Goal: Information Seeking & Learning: Find specific page/section

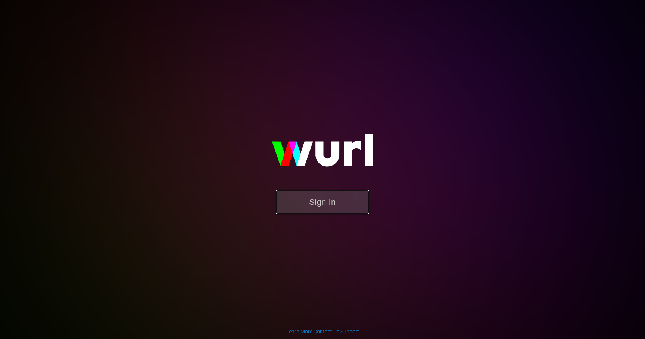
click at [295, 203] on button "Sign In" at bounding box center [322, 202] width 93 height 24
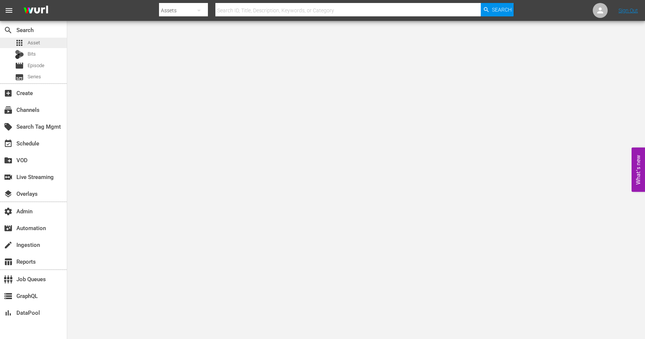
click at [35, 42] on span "Asset" at bounding box center [34, 42] width 12 height 7
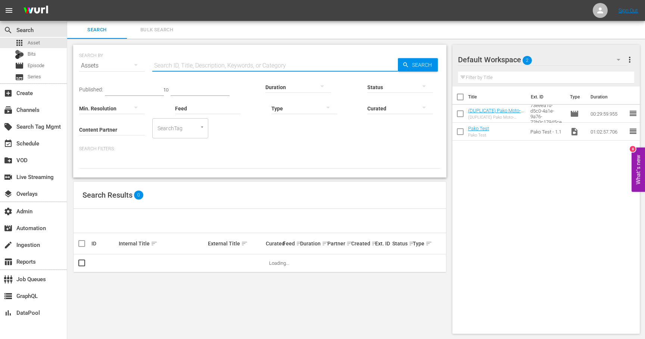
click at [236, 66] on input "text" at bounding box center [275, 66] width 246 height 18
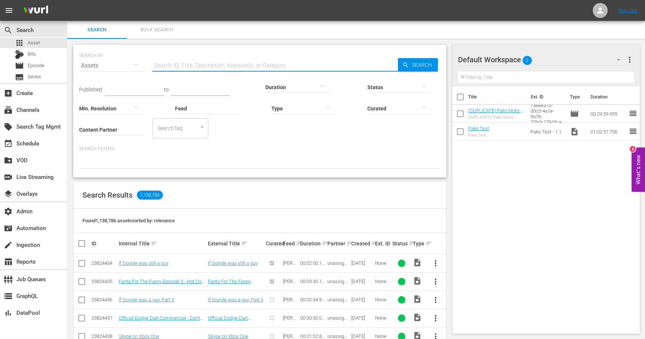
type input "√"
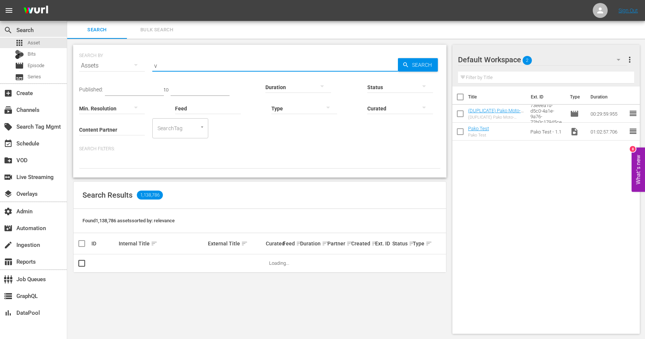
type input "v"
paste input "189286589"
type input "189286589"
click at [424, 62] on span "Search" at bounding box center [423, 64] width 29 height 13
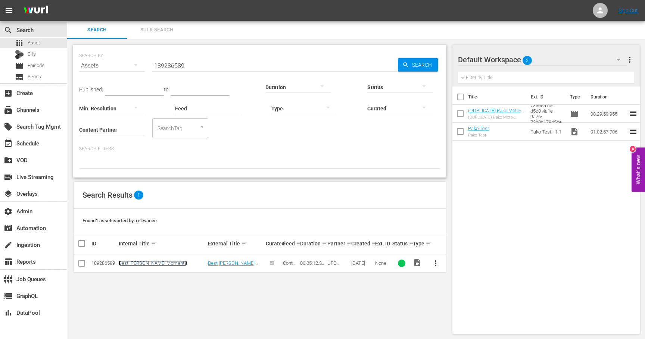
click at [141, 262] on link "Best [PERSON_NAME] Moments" at bounding box center [153, 263] width 68 height 6
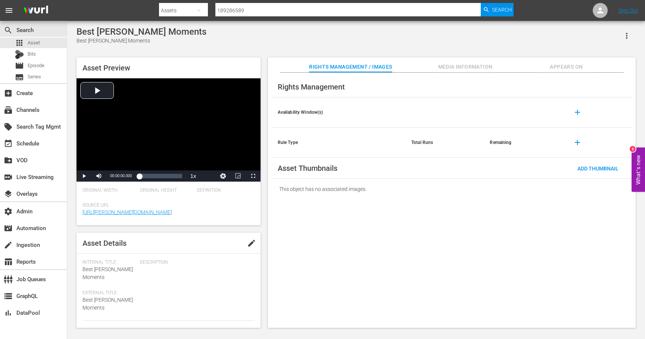
click at [462, 66] on span "Media Information" at bounding box center [465, 66] width 56 height 9
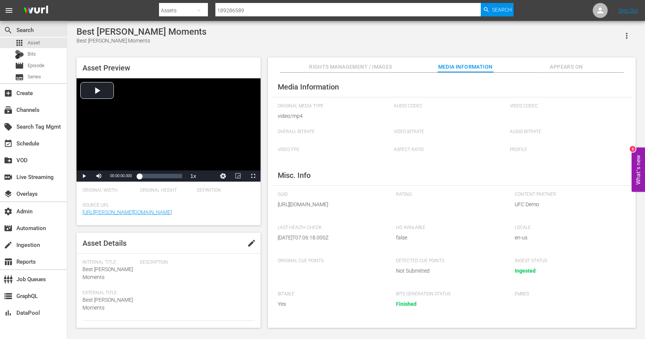
click at [368, 70] on span "Rights Management / Images" at bounding box center [350, 66] width 83 height 9
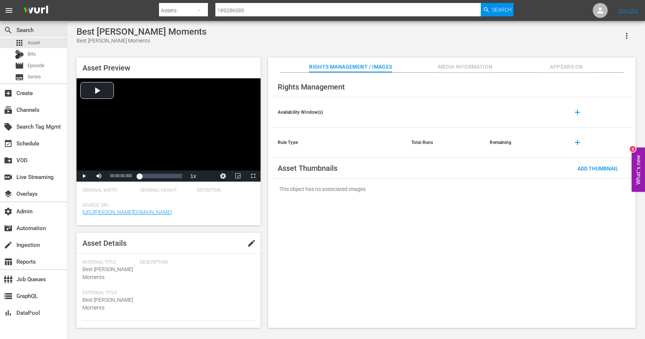
click at [566, 66] on span "Appears On" at bounding box center [566, 66] width 56 height 9
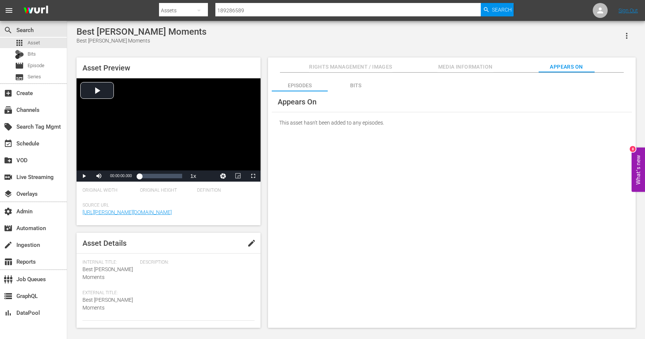
click at [359, 86] on div "Bits" at bounding box center [356, 86] width 56 height 18
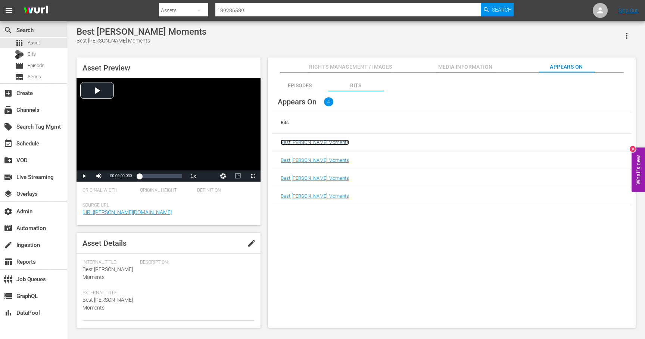
click at [311, 143] on link "Best [PERSON_NAME] Moments" at bounding box center [315, 143] width 68 height 6
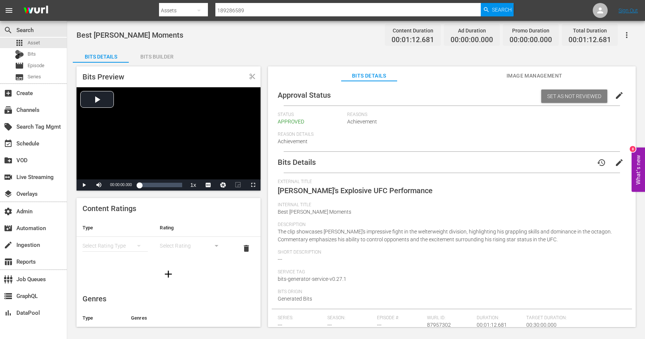
click at [522, 73] on span "Image Management" at bounding box center [534, 75] width 56 height 9
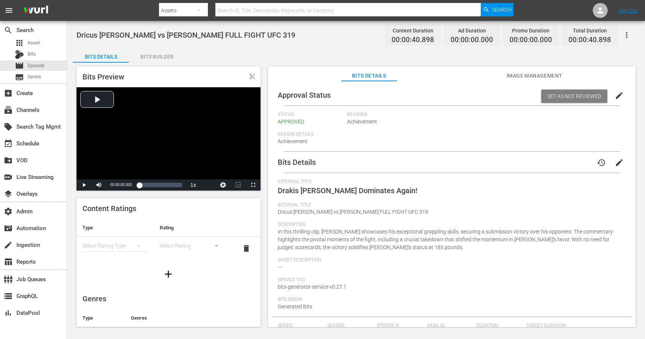
click at [524, 78] on span "Image Management" at bounding box center [534, 75] width 56 height 9
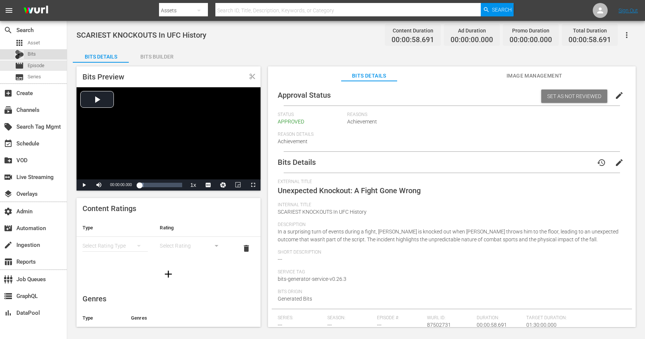
click at [37, 54] on div "Bits" at bounding box center [33, 54] width 67 height 10
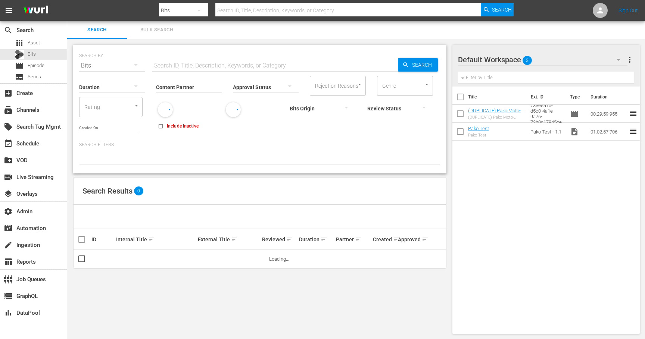
click at [152, 26] on span "Bulk Search" at bounding box center [156, 30] width 51 height 9
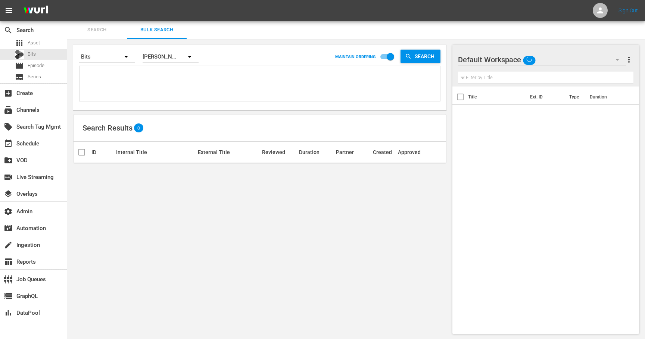
click at [130, 89] on textarea at bounding box center [260, 85] width 359 height 34
paste textarea "701012 87502731 703464 87957309 699198 87133029 703468 87957313 703458 87957303…"
type textarea "701012 87502731 703464 87957309 699198 87133029 703468 87957313 703458 87957303…"
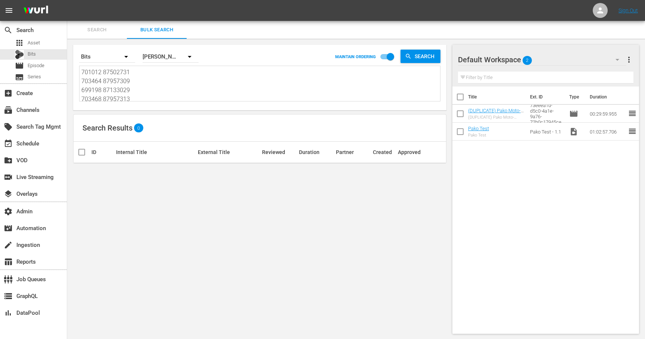
scroll to position [1, 0]
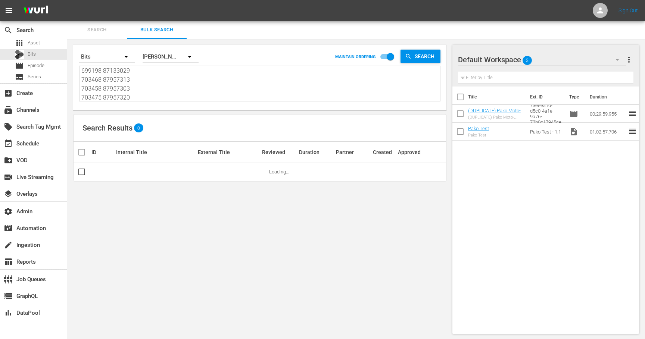
click at [102, 72] on textarea "701012 87502731 703464 87957309 699198 87133029 703468 87957313 703458 87957303…" at bounding box center [260, 84] width 359 height 34
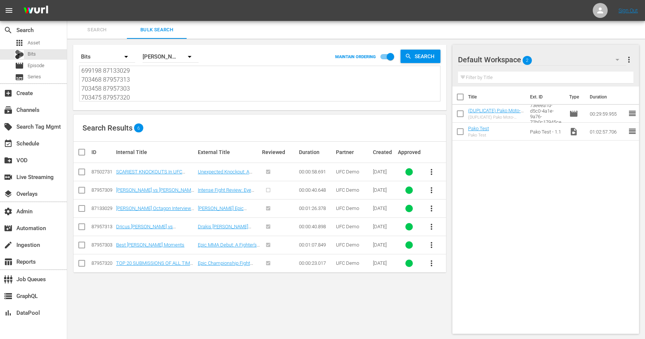
type textarea "701012 87502731 703464 87957309 699198\ 87133029 703468 87957313 703458 8795730…"
type textarea "701012 87502731 703464 87957309 699198 87133029 703468 87957313 703458 87957303…"
type textarea "701012 87502731 703464 87957309 69919 87133029 703468 87957313 703458 87957303 …"
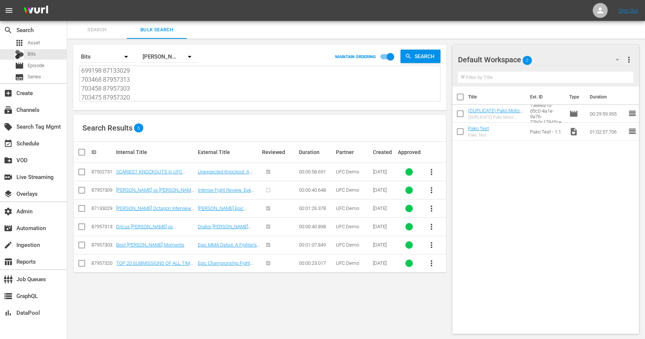
type textarea "701012 87502731 703464 87957309 69919 87133029 703468 87957313 703458 87957303 …"
type textarea "701012 87502731 703464 87957309 6991 87133029 703468 87957313 703458 87957303 7…"
type textarea "701012 87502731 703464 87957309 699 87133029 703468 87957313 703458 87957303 70…"
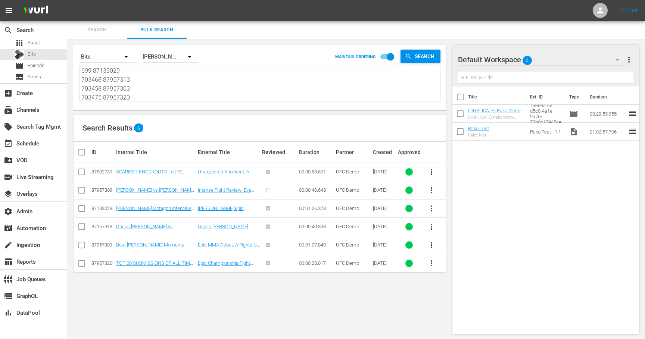
type textarea "701012 87502731 703464 87957309 69 87133029 703468 87957313 703458 87957303 703…"
type textarea "701012 87502731 703464 87957309 6 87133029 703468 87957313 703458 87957303 7034…"
type textarea "701012 87502731 703464 87957309 87133029 703468 87957313 703458 87957303 703475…"
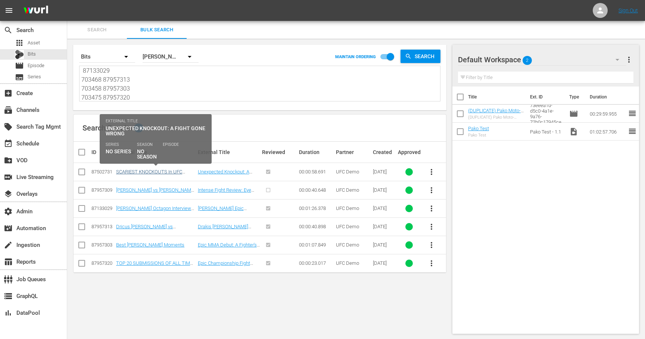
type textarea "701012 87502731 703464 87957309 87133029 703468 87957313 703458 87957303 703475…"
click at [160, 172] on link "SCARIEST KNOCKOUTS In UFC History" at bounding box center [149, 174] width 66 height 11
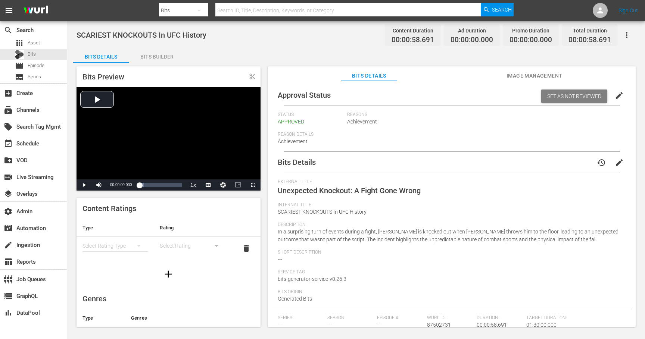
click at [524, 75] on span "Image Management" at bounding box center [534, 75] width 56 height 9
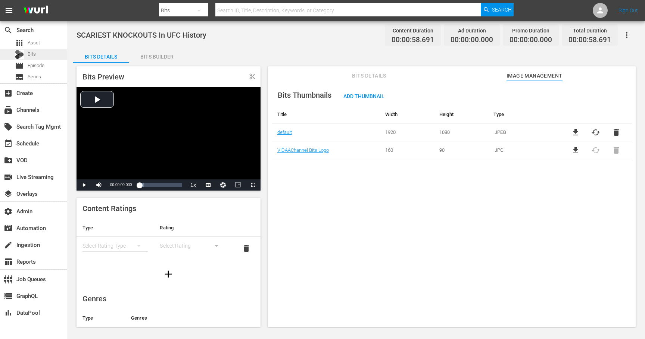
click at [41, 54] on div "Bits" at bounding box center [33, 54] width 67 height 10
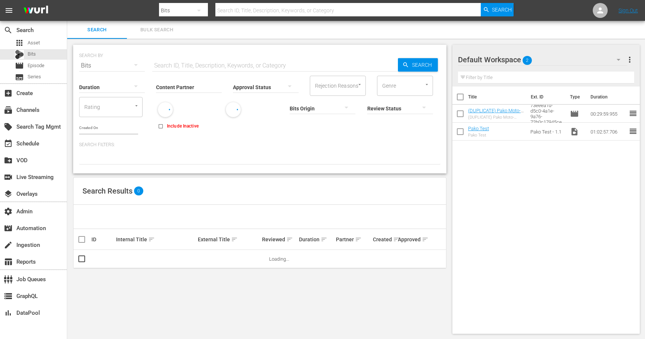
click at [149, 29] on span "Bulk Search" at bounding box center [156, 30] width 51 height 9
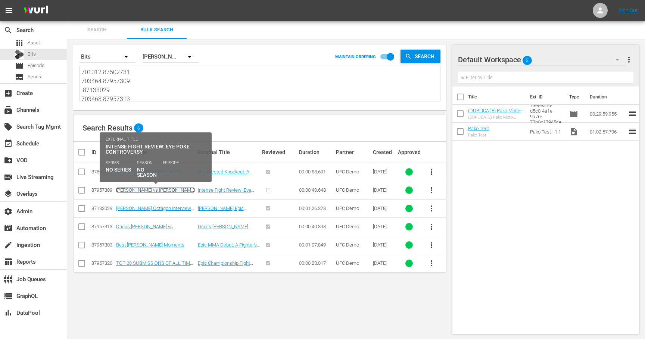
click at [161, 189] on link "[PERSON_NAME] vs [PERSON_NAME] FULL FIGHT UFC Vegas 109" at bounding box center [155, 192] width 79 height 11
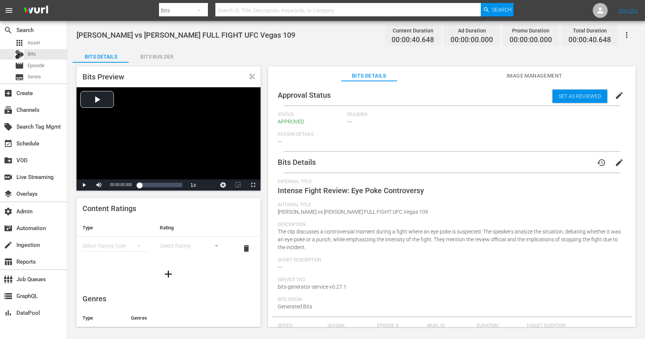
click at [519, 75] on span "Image Management" at bounding box center [534, 75] width 56 height 9
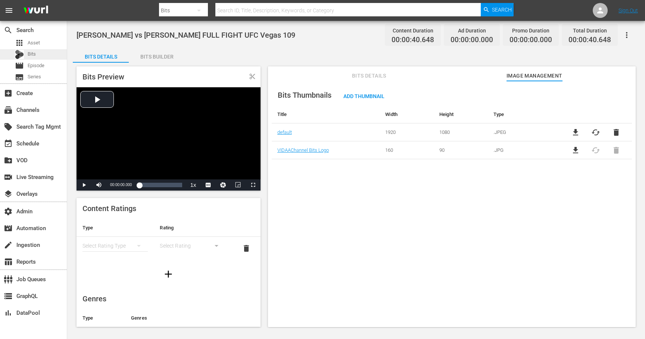
click at [33, 53] on span "Bits" at bounding box center [32, 53] width 8 height 7
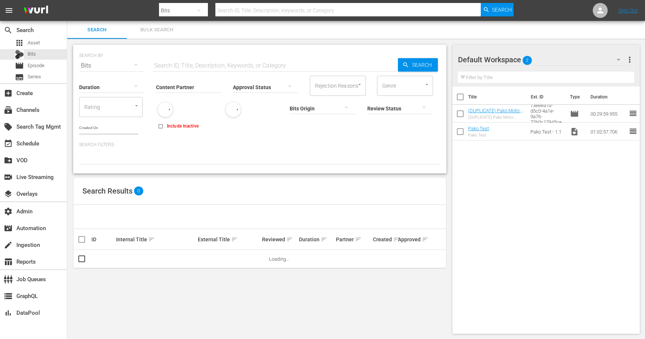
click at [159, 29] on span "Bulk Search" at bounding box center [156, 30] width 51 height 9
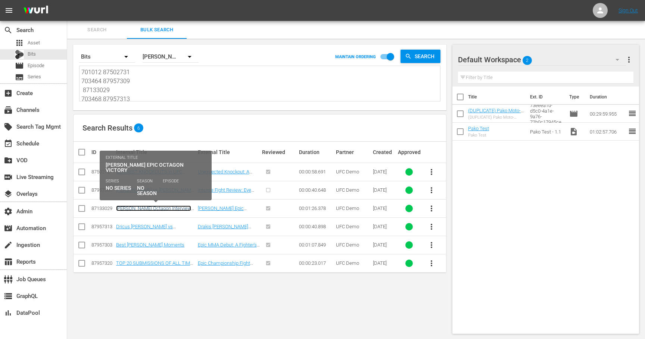
click at [166, 209] on link "[PERSON_NAME] Octagon Interview UFC [GEOGRAPHIC_DATA]" at bounding box center [153, 211] width 75 height 11
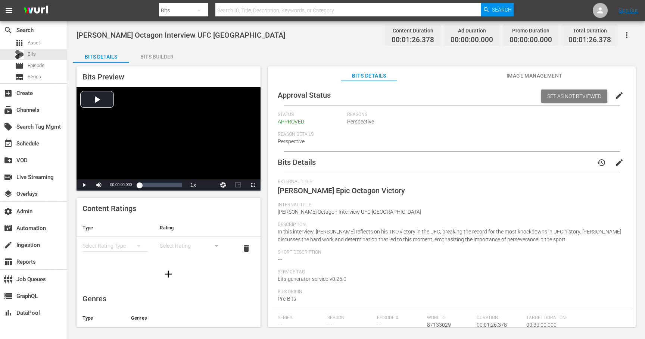
click at [522, 75] on span "Image Management" at bounding box center [534, 75] width 56 height 9
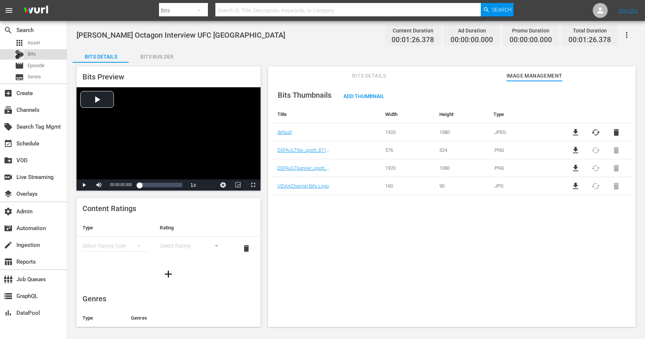
click at [39, 54] on div "Bits" at bounding box center [33, 54] width 67 height 10
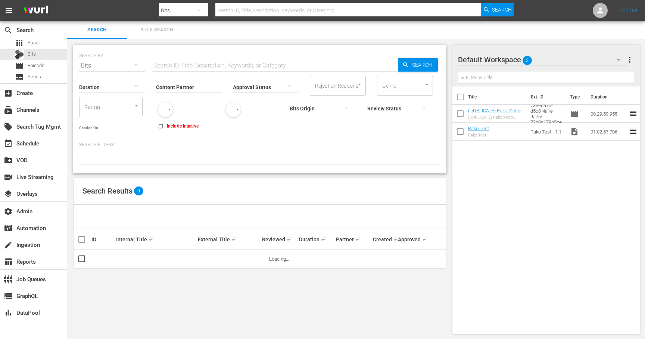
click at [153, 30] on span "Bulk Search" at bounding box center [156, 30] width 51 height 9
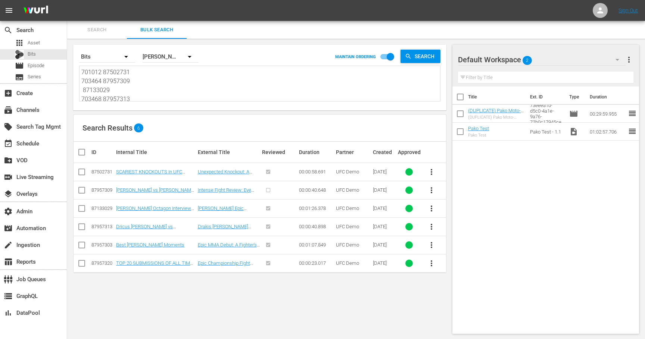
click at [169, 223] on td "Dricus [PERSON_NAME] vs [PERSON_NAME] FULL FIGHT UFC 319" at bounding box center [155, 227] width 81 height 18
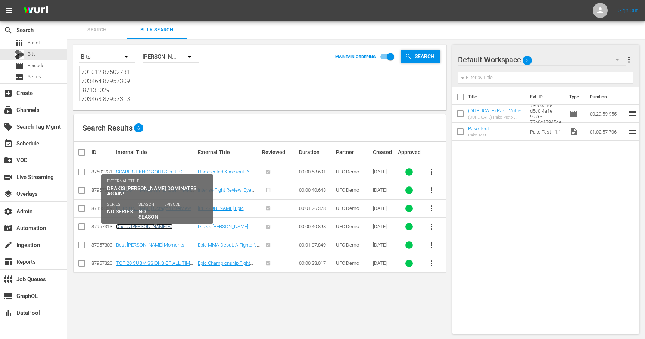
click at [155, 228] on link "Dricus [PERSON_NAME] vs [PERSON_NAME] FULL FIGHT UFC 319" at bounding box center [152, 232] width 73 height 17
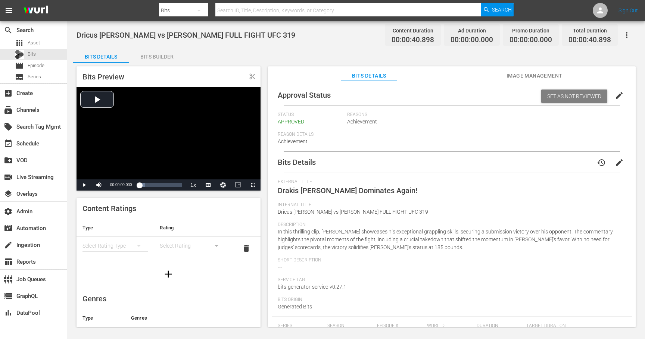
click at [143, 55] on div "Bits Builder" at bounding box center [157, 57] width 56 height 18
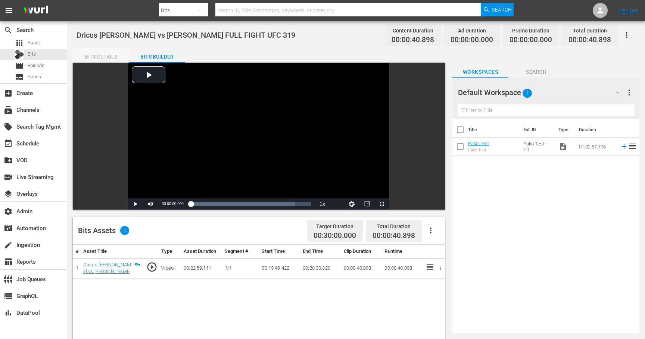
click at [97, 56] on div "Bits Details" at bounding box center [101, 57] width 56 height 18
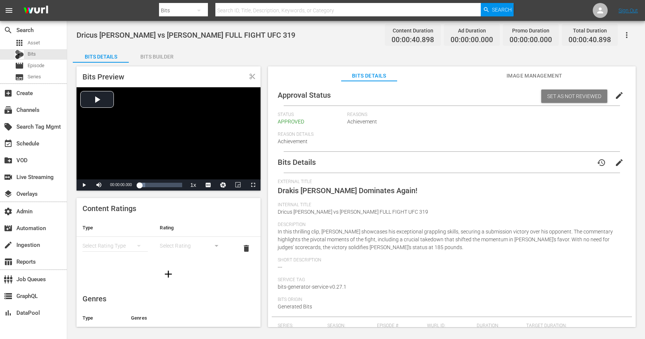
click at [518, 75] on span "Image Management" at bounding box center [534, 75] width 56 height 9
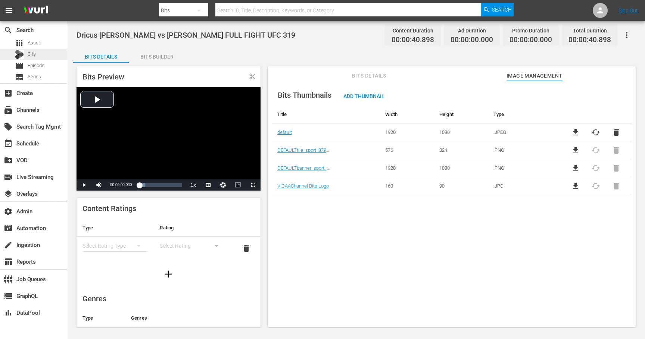
click at [32, 49] on div "Bits" at bounding box center [25, 54] width 21 height 10
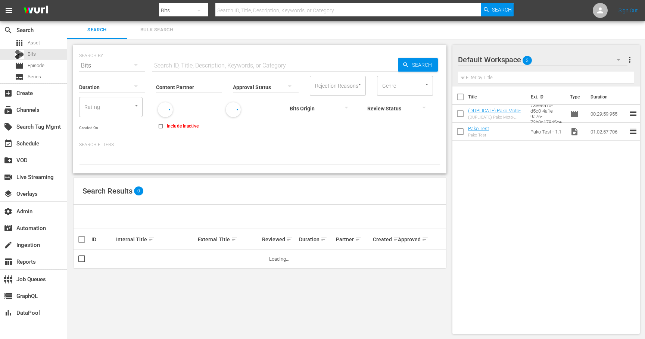
click at [165, 31] on span "Bulk Search" at bounding box center [156, 30] width 51 height 9
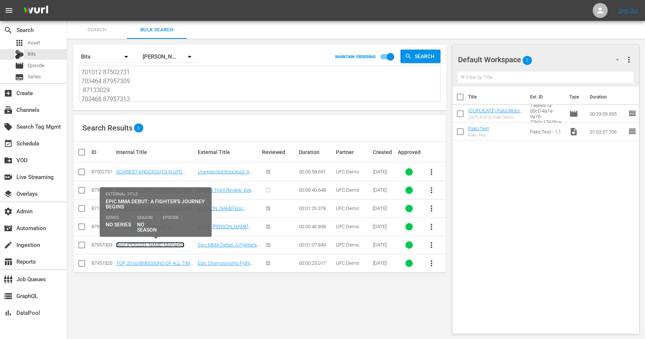
click at [165, 246] on link "Best [PERSON_NAME] Moments" at bounding box center [150, 245] width 68 height 6
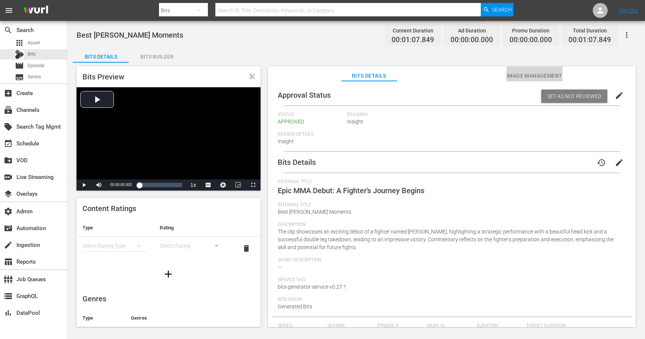
click at [521, 76] on span "Image Management" at bounding box center [534, 75] width 56 height 9
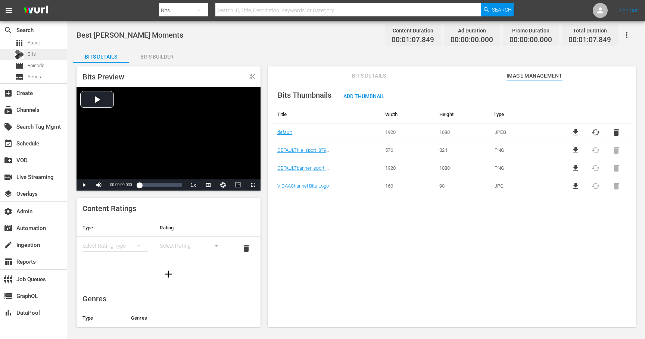
click at [35, 53] on span "Bits" at bounding box center [32, 53] width 8 height 7
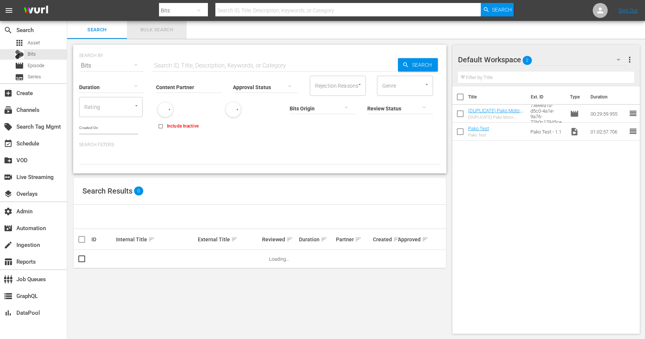
click at [156, 27] on span "Bulk Search" at bounding box center [156, 30] width 51 height 9
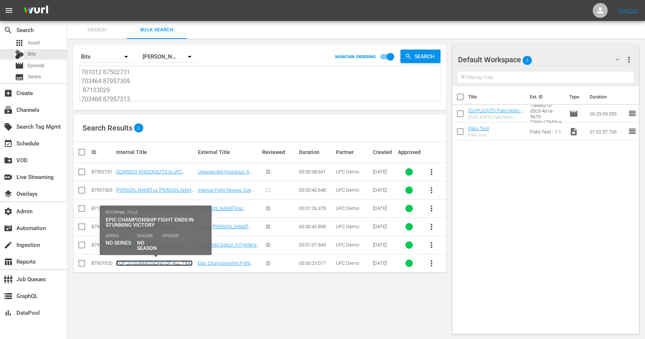
click at [170, 262] on link "TOP 20 SUBMISSIONS OF ALL TIME 2013" at bounding box center [154, 265] width 77 height 11
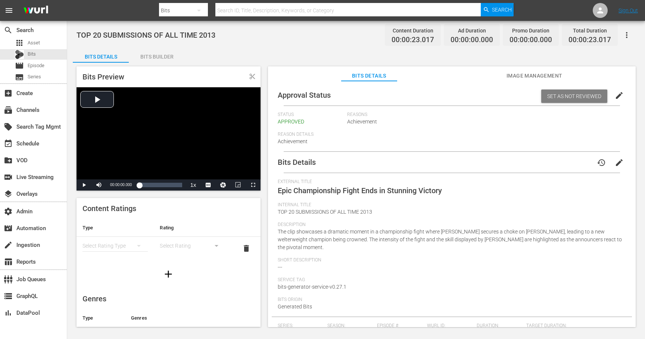
click at [526, 75] on span "Image Management" at bounding box center [534, 75] width 56 height 9
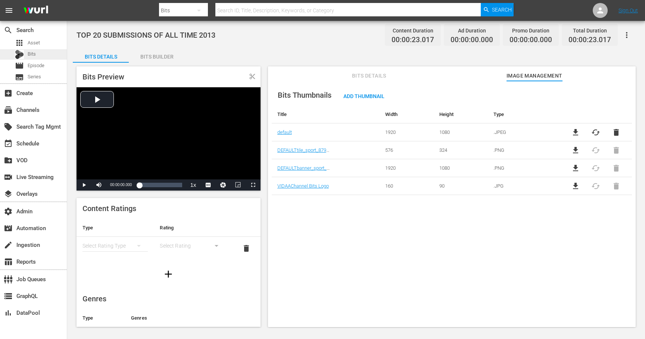
click at [35, 53] on span "Bits" at bounding box center [32, 53] width 8 height 7
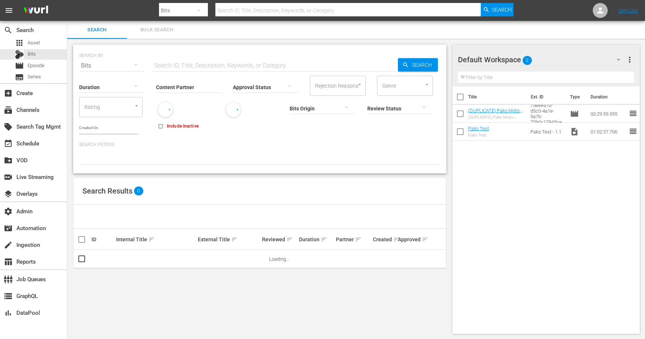
click at [153, 31] on span "Bulk Search" at bounding box center [156, 30] width 51 height 9
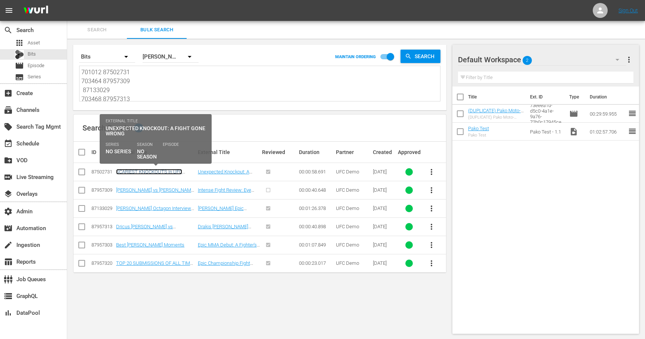
click at [152, 172] on link "SCARIEST KNOCKOUTS In UFC History" at bounding box center [149, 174] width 66 height 11
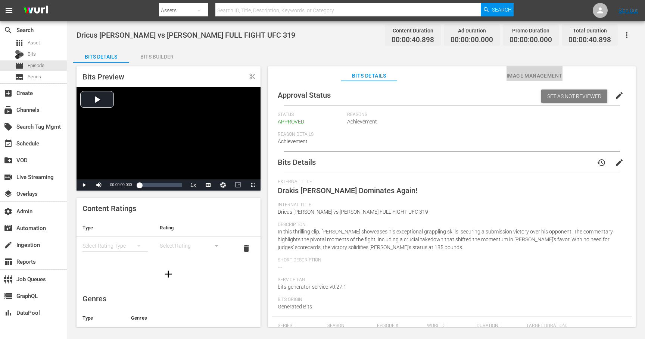
click at [533, 75] on span "Image Management" at bounding box center [534, 75] width 56 height 9
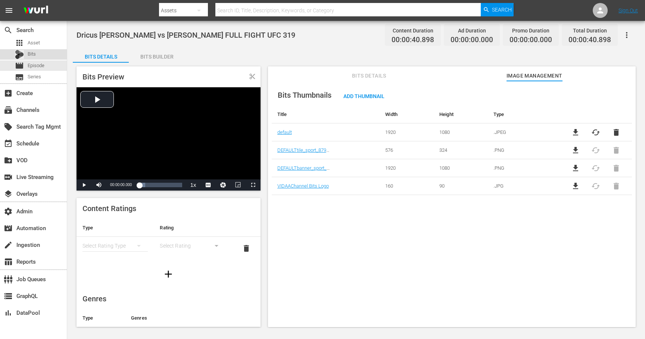
click at [37, 50] on div "Bits" at bounding box center [33, 54] width 67 height 10
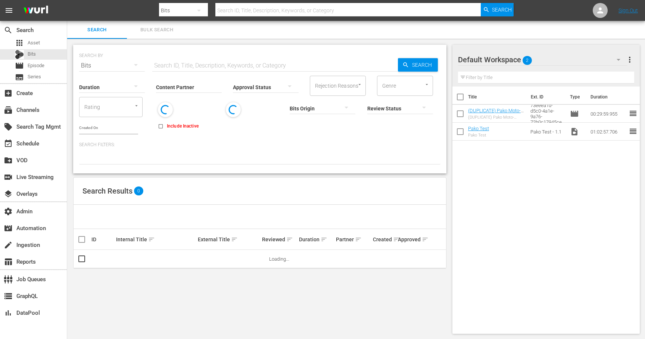
click at [169, 29] on span "Bulk Search" at bounding box center [156, 30] width 51 height 9
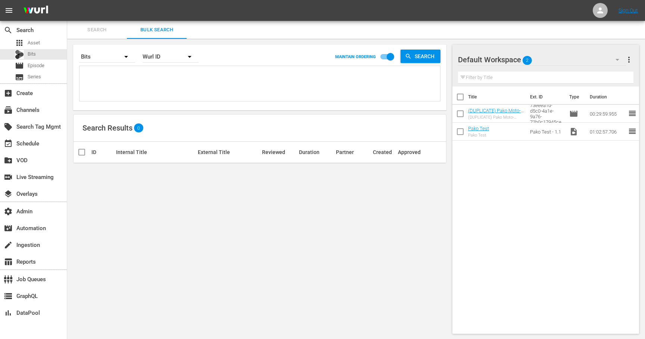
click at [179, 78] on textarea at bounding box center [260, 85] width 359 height 34
paste textarea "701012 87502731 703464 87957309 699198 87133029 703468 87957313 703458 87957303…"
type textarea "701012 87502731 703464 87957309 699198 87133029 703468 87957313 703458 87957303…"
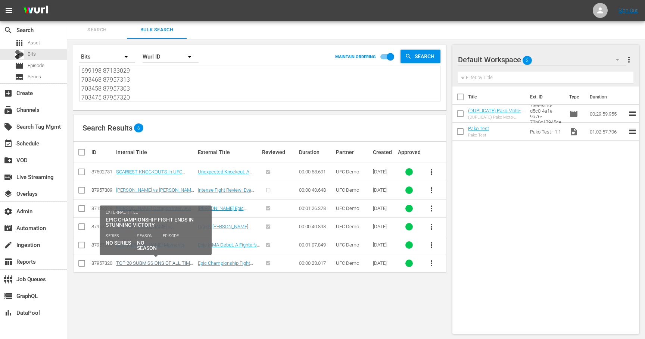
type textarea "701012 87502731 703464 87957309 699198 87133029 703468 87957313 703458 87957303…"
click at [165, 263] on link "TOP 20 SUBMISSIONS OF ALL TIME 2013" at bounding box center [154, 265] width 77 height 11
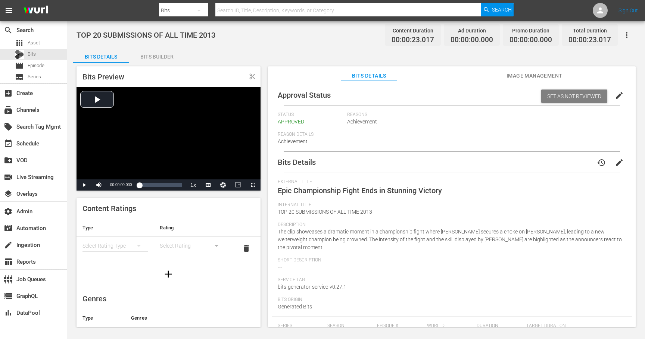
click at [530, 76] on span "Image Management" at bounding box center [534, 75] width 56 height 9
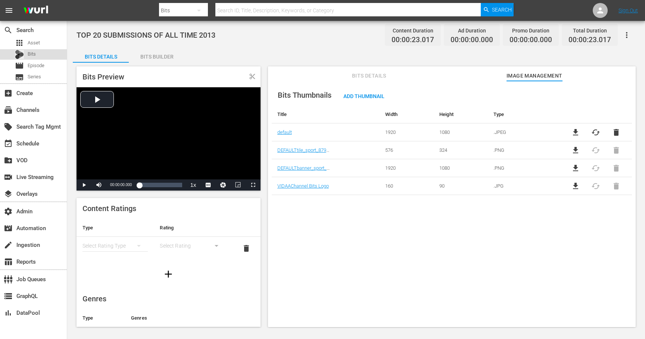
click at [41, 54] on div "Bits" at bounding box center [33, 54] width 67 height 10
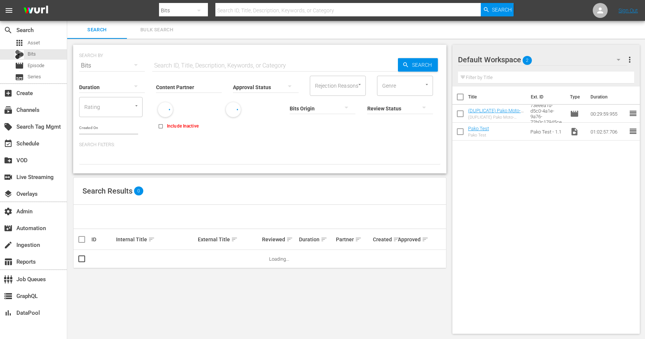
click at [166, 31] on span "Bulk Search" at bounding box center [156, 30] width 51 height 9
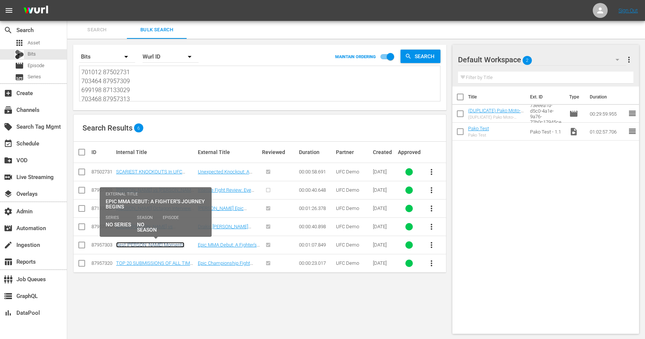
click at [149, 246] on link "Best [PERSON_NAME] Moments" at bounding box center [150, 245] width 68 height 6
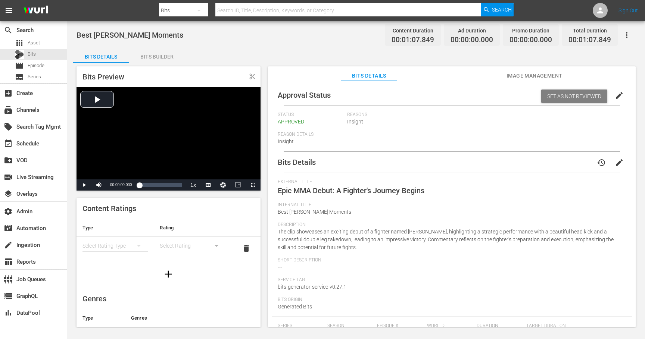
click at [519, 77] on span "Image Management" at bounding box center [534, 75] width 56 height 9
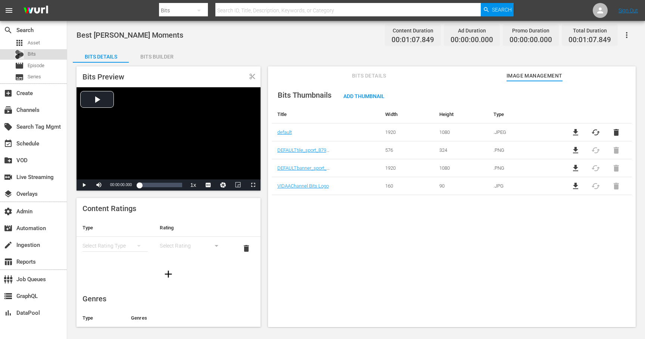
click at [41, 54] on div "Bits" at bounding box center [33, 54] width 67 height 10
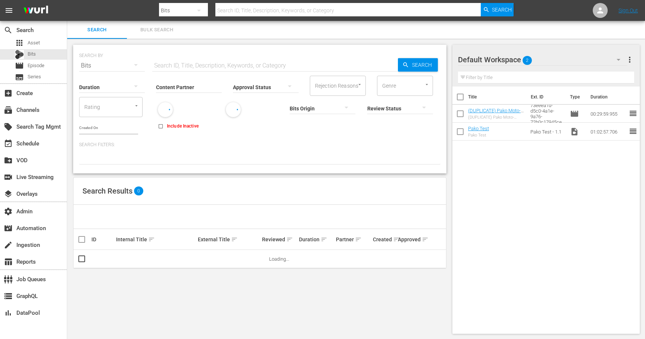
click at [152, 31] on span "Bulk Search" at bounding box center [156, 30] width 51 height 9
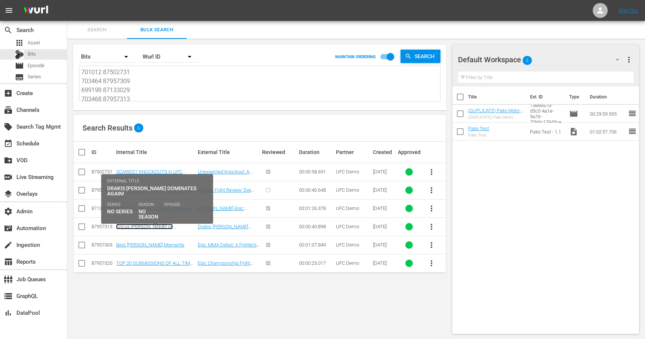
click at [163, 226] on link "Dricus [PERSON_NAME] vs [PERSON_NAME] FULL FIGHT UFC 319" at bounding box center [152, 232] width 73 height 17
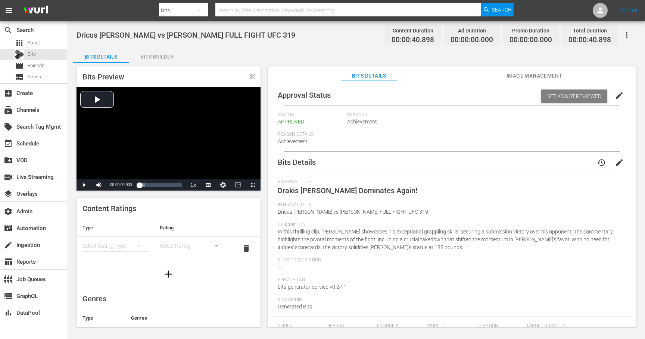
click at [516, 75] on span "Image Management" at bounding box center [534, 75] width 56 height 9
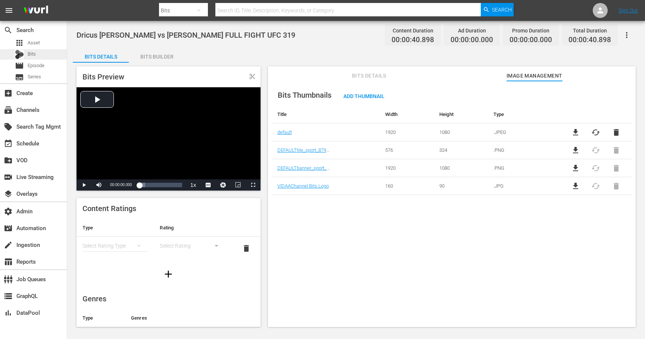
click at [43, 53] on div "Bits" at bounding box center [33, 54] width 67 height 10
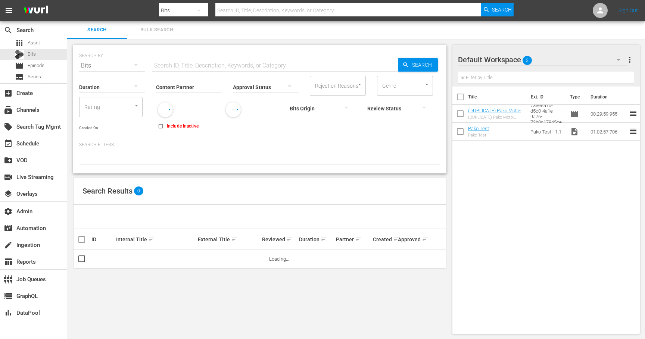
click at [153, 32] on span "Bulk Search" at bounding box center [156, 30] width 51 height 9
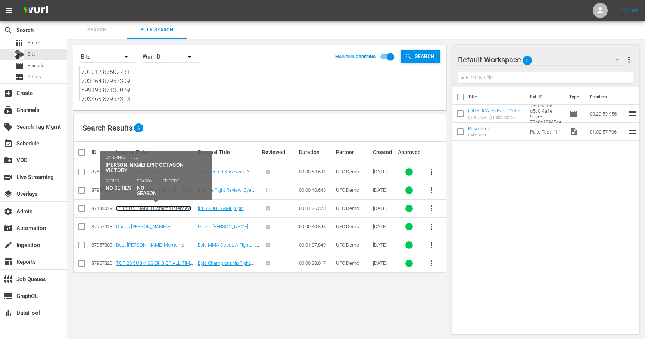
click at [151, 211] on link "[PERSON_NAME] Octagon Interview UFC [GEOGRAPHIC_DATA]" at bounding box center [153, 211] width 75 height 11
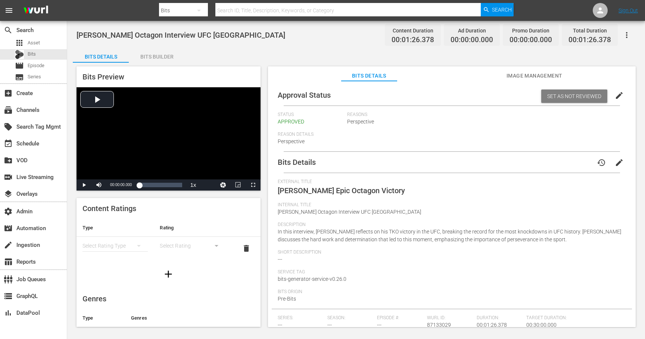
click at [526, 76] on span "Image Management" at bounding box center [534, 75] width 56 height 9
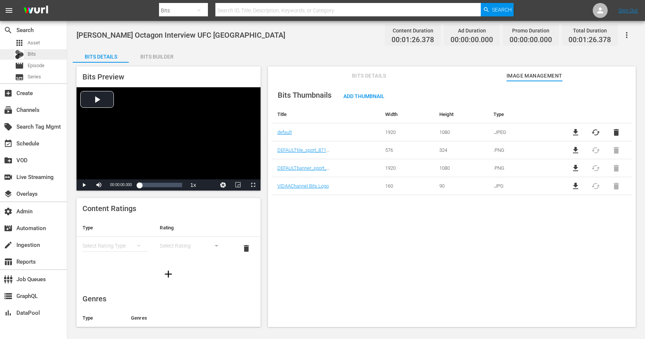
click at [44, 56] on div "Bits" at bounding box center [33, 54] width 67 height 10
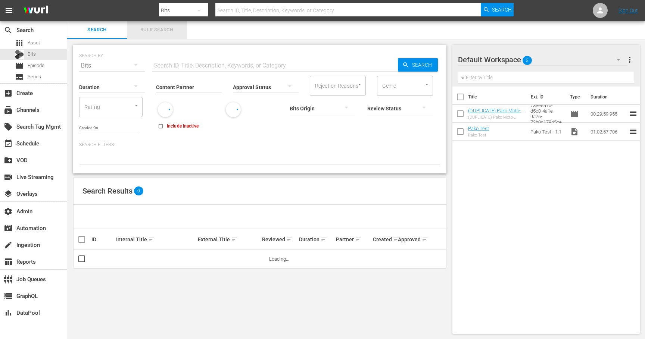
click at [162, 29] on span "Bulk Search" at bounding box center [156, 30] width 51 height 9
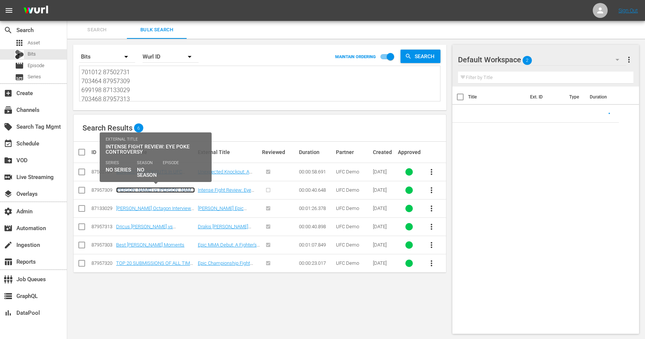
click at [157, 191] on link "[PERSON_NAME] vs [PERSON_NAME] FULL FIGHT UFC Vegas 109" at bounding box center [155, 192] width 79 height 11
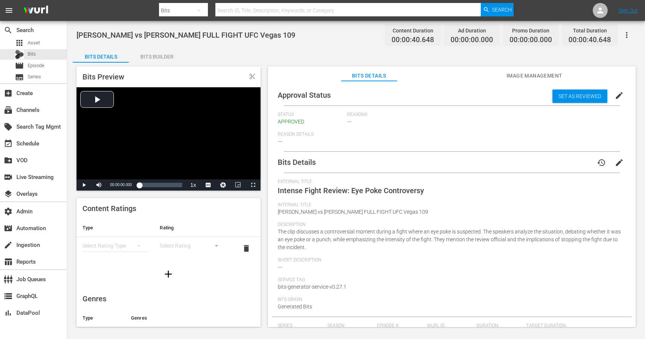
click at [540, 77] on span "Image Management" at bounding box center [534, 75] width 56 height 9
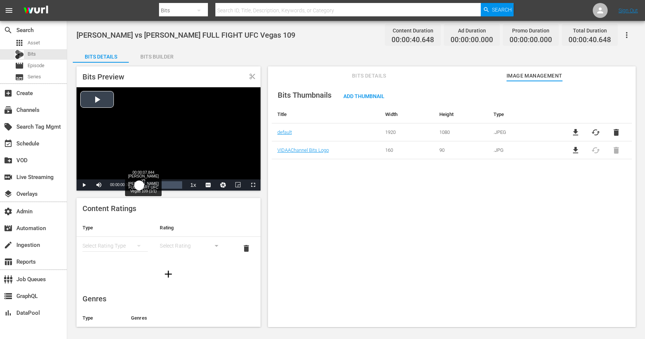
click at [147, 183] on div "Loaded : 5.50% 00:00:07.844 Anthony Hernandez vs Brendan Allen FULL FIGHT UFC V…" at bounding box center [160, 184] width 43 height 7
click at [84, 185] on span "Video Player" at bounding box center [84, 185] width 0 height 0
